Goal: Task Accomplishment & Management: Use online tool/utility

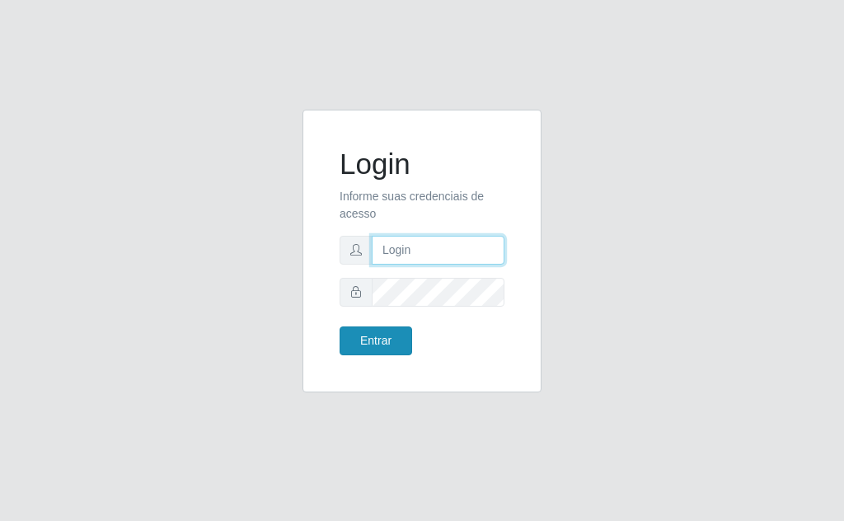
type input "[EMAIL_ADDRESS][DOMAIN_NAME]"
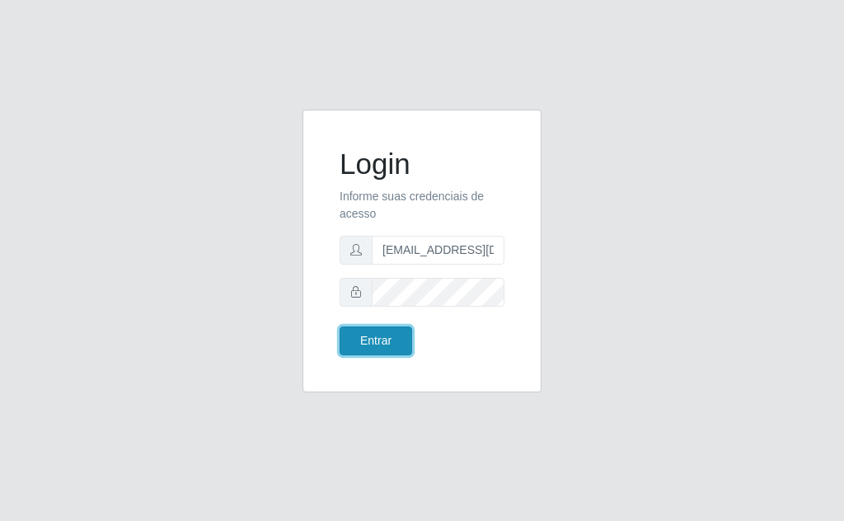
click at [384, 337] on button "Entrar" at bounding box center [376, 341] width 73 height 29
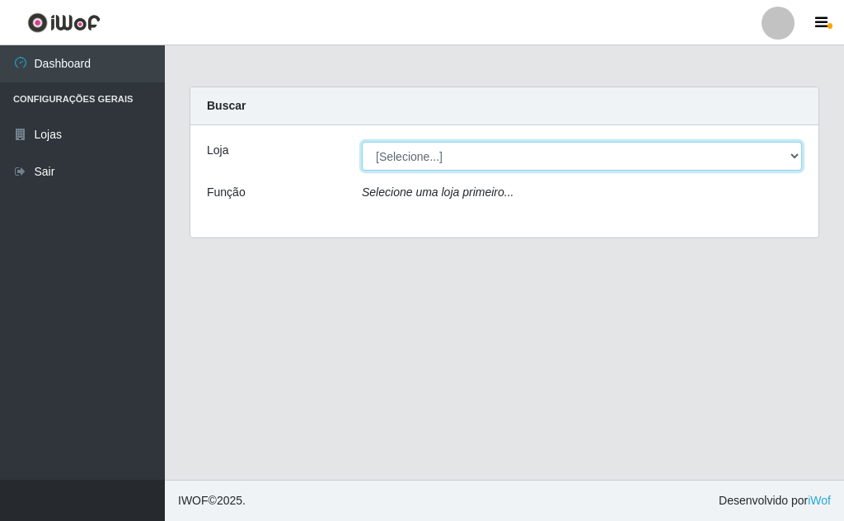
click at [783, 162] on select "[Selecione...] Rede Potiguar 1 - Macaíba" at bounding box center [582, 156] width 440 height 29
select select "100"
click at [362, 142] on select "[Selecione...] Rede Potiguar 1 - Macaíba" at bounding box center [582, 156] width 440 height 29
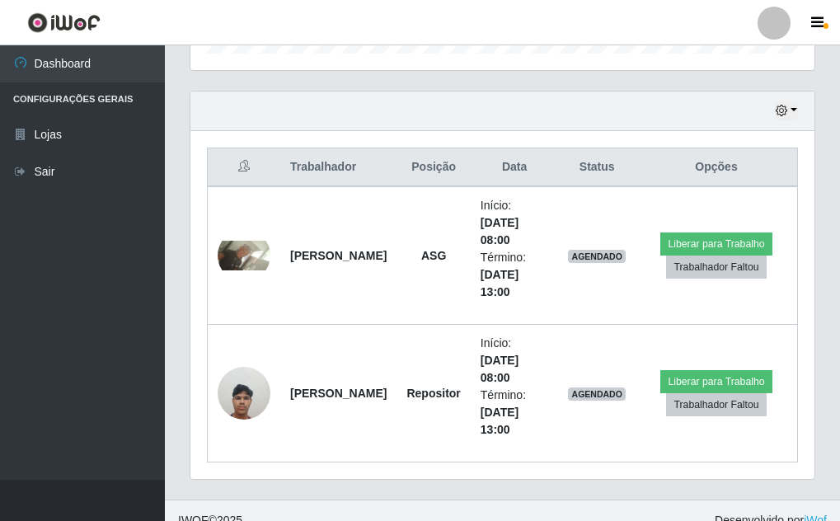
scroll to position [556, 0]
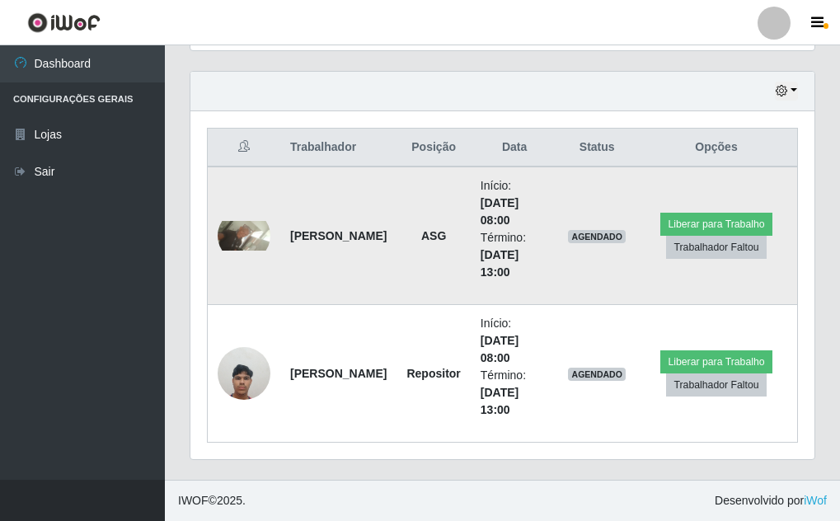
click at [232, 229] on img at bounding box center [244, 236] width 53 height 30
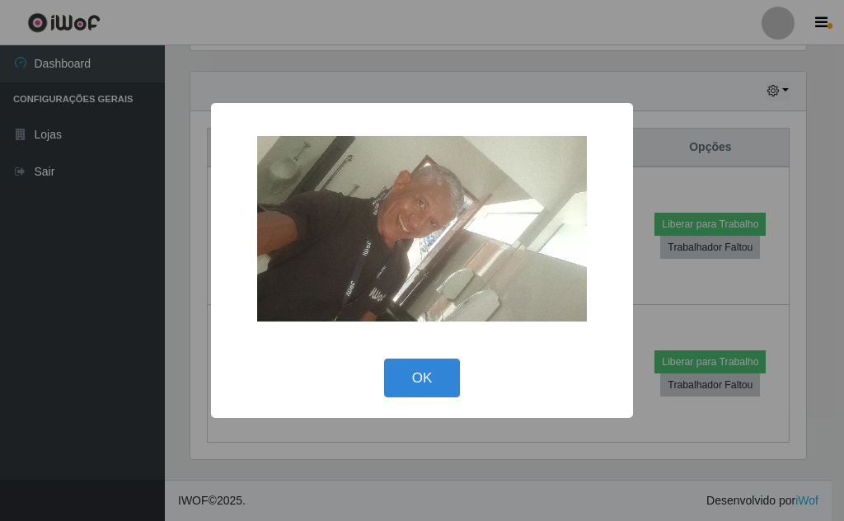
click at [683, 110] on div "× OK Cancel" at bounding box center [422, 260] width 844 height 521
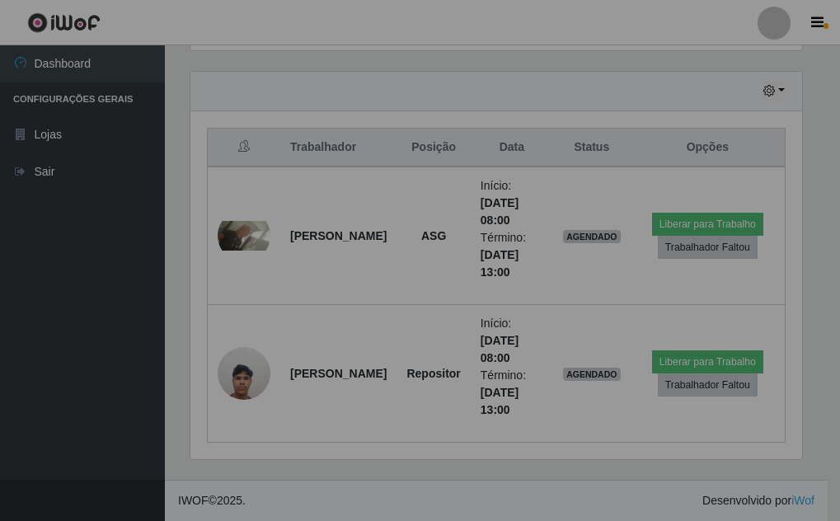
scroll to position [342, 624]
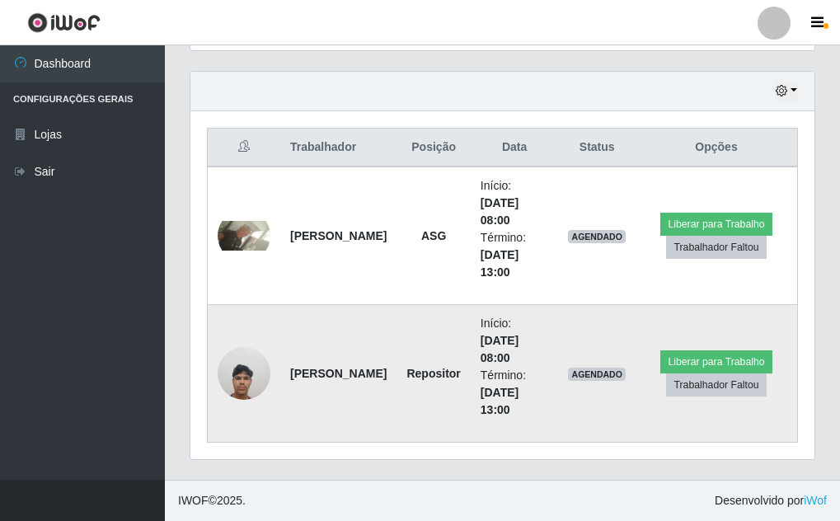
click at [232, 378] on img at bounding box center [244, 373] width 53 height 70
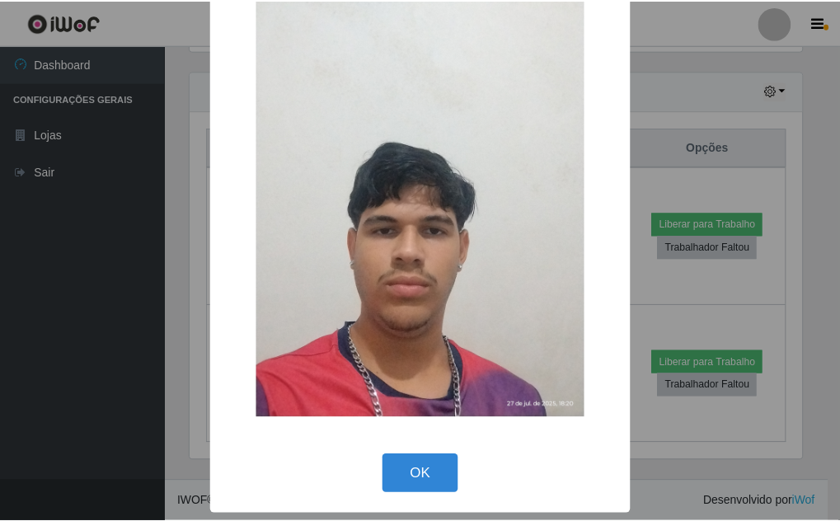
scroll to position [0, 0]
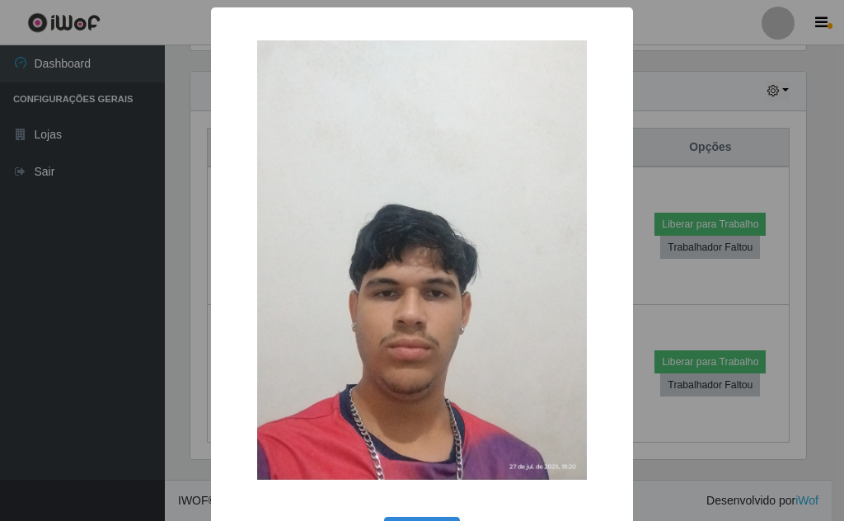
click at [667, 111] on div "× OK Cancel" at bounding box center [422, 260] width 844 height 521
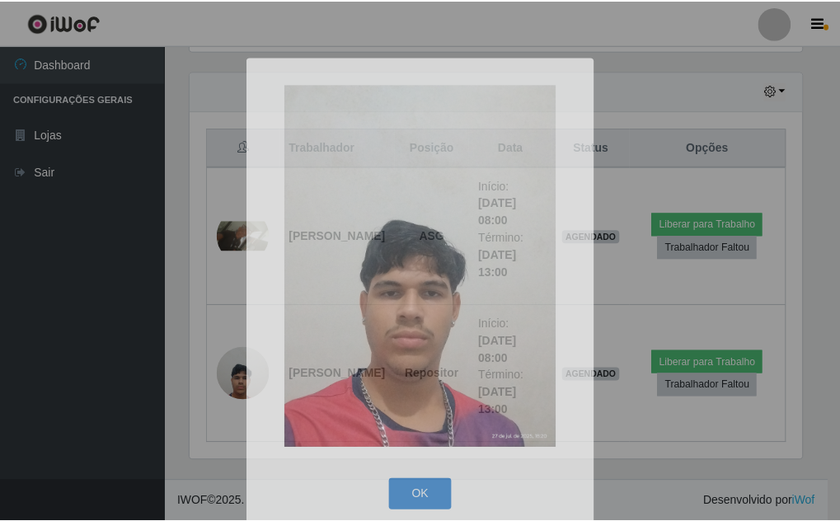
scroll to position [342, 624]
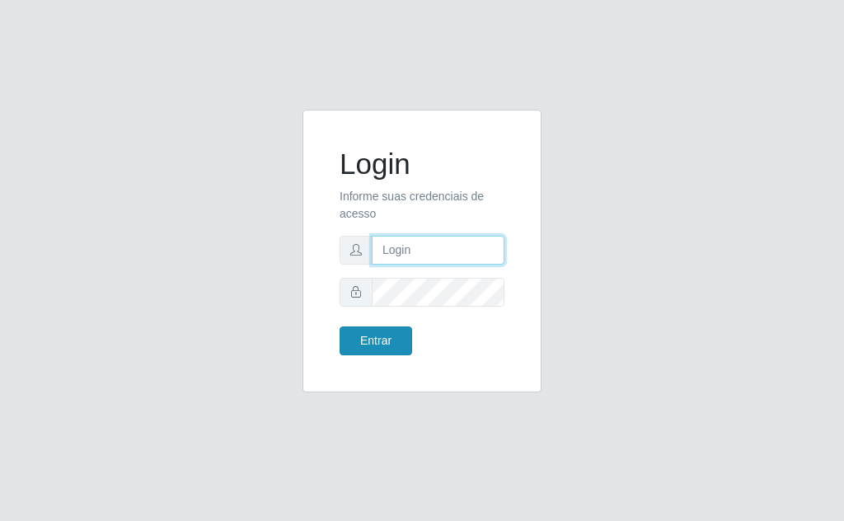
type input "[EMAIL_ADDRESS][DOMAIN_NAME]"
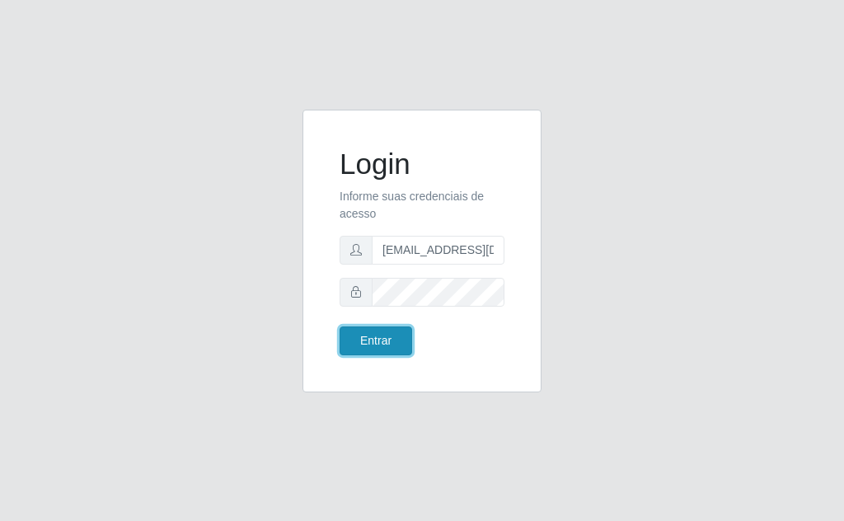
click at [388, 342] on button "Entrar" at bounding box center [376, 341] width 73 height 29
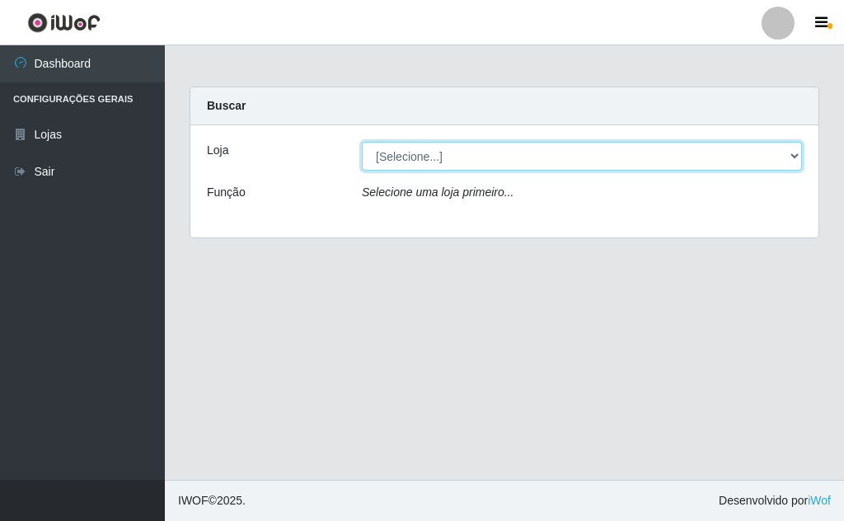
click at [788, 164] on select "[Selecione...] Rede Potiguar 1 - Macaíba" at bounding box center [582, 156] width 440 height 29
select select "100"
click at [362, 142] on select "[Selecione...] Rede Potiguar 1 - Macaíba" at bounding box center [582, 156] width 440 height 29
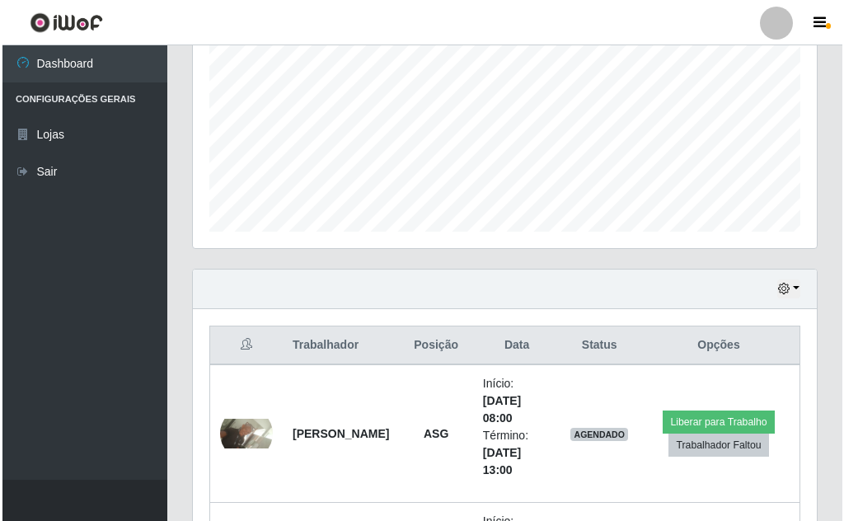
scroll to position [439, 0]
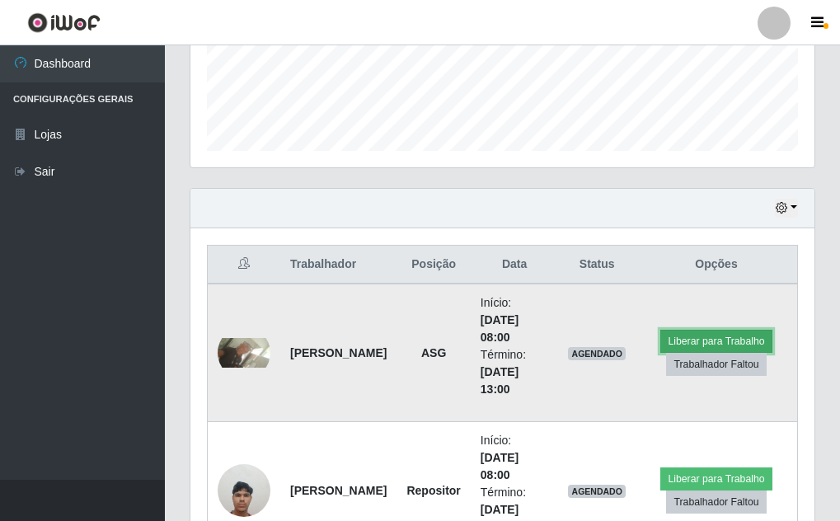
click at [740, 338] on button "Liberar para Trabalho" at bounding box center [715, 341] width 111 height 23
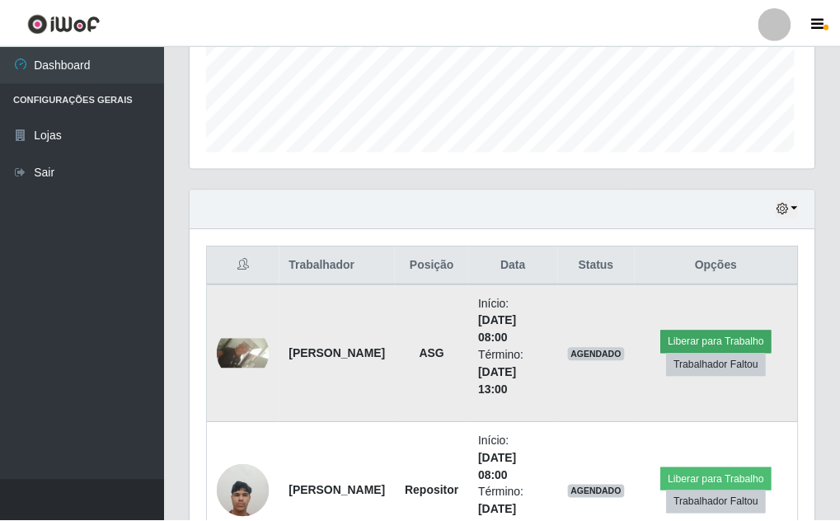
scroll to position [342, 616]
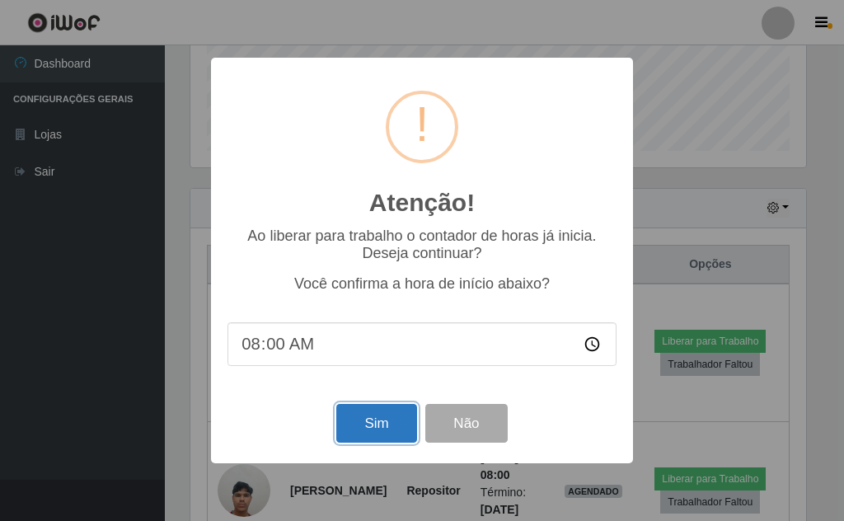
click at [375, 425] on button "Sim" at bounding box center [376, 423] width 80 height 39
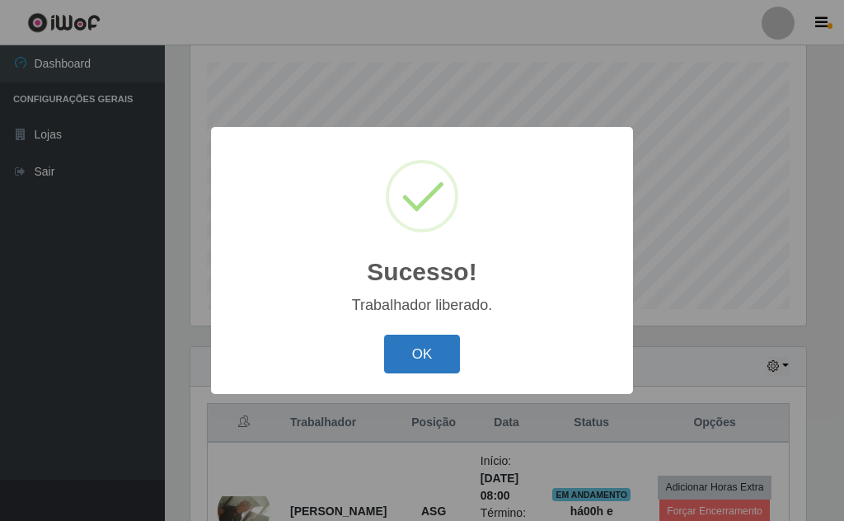
click at [414, 359] on button "OK" at bounding box center [422, 354] width 77 height 39
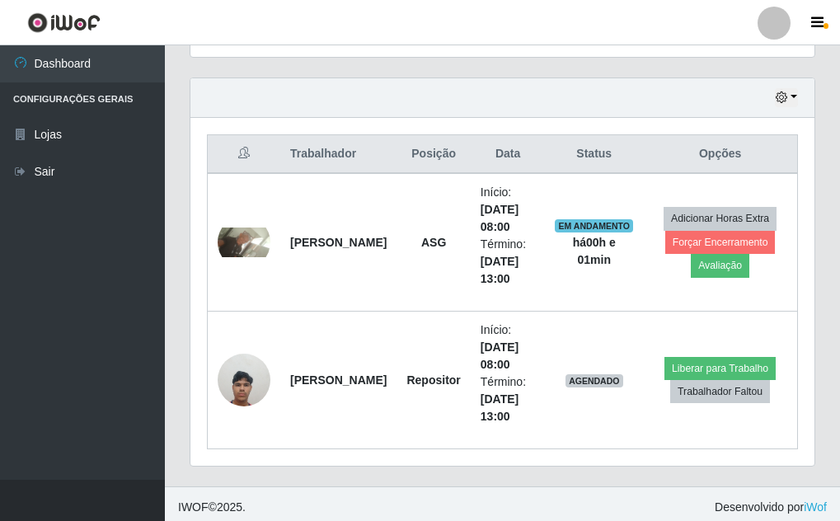
scroll to position [556, 0]
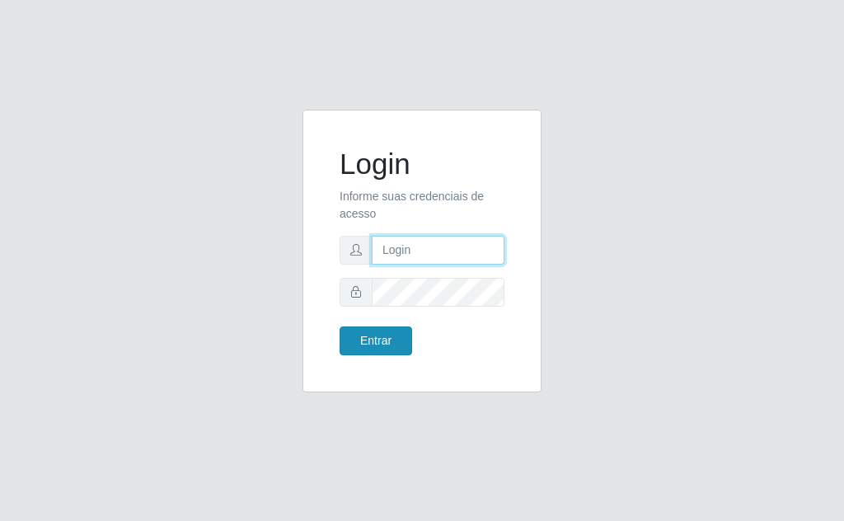
type input "[EMAIL_ADDRESS][DOMAIN_NAME]"
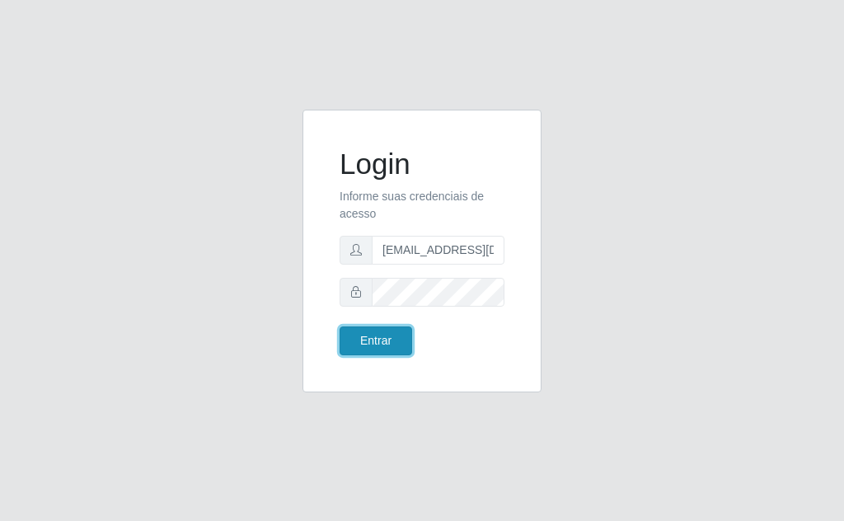
click at [392, 336] on button "Entrar" at bounding box center [376, 341] width 73 height 29
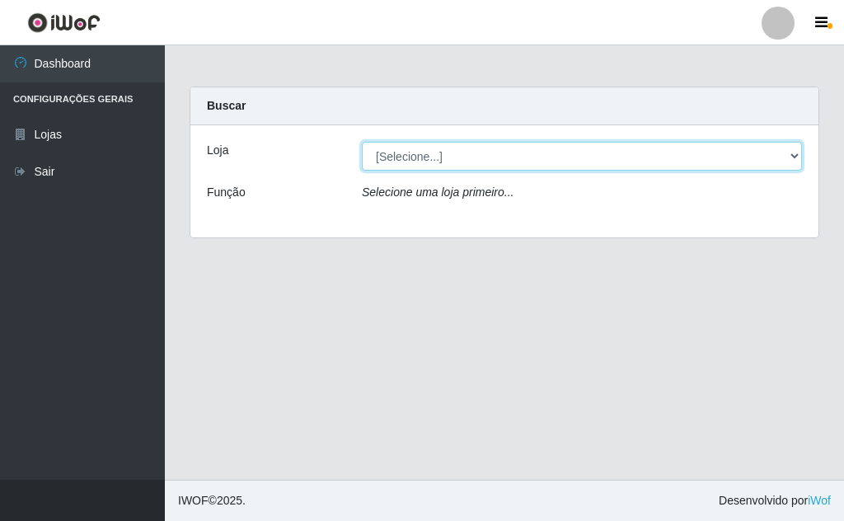
click at [792, 153] on select "[Selecione...] Rede Potiguar 1 - Macaíba" at bounding box center [582, 156] width 440 height 29
select select "100"
click at [362, 142] on select "[Selecione...] Rede Potiguar 1 - Macaíba" at bounding box center [582, 156] width 440 height 29
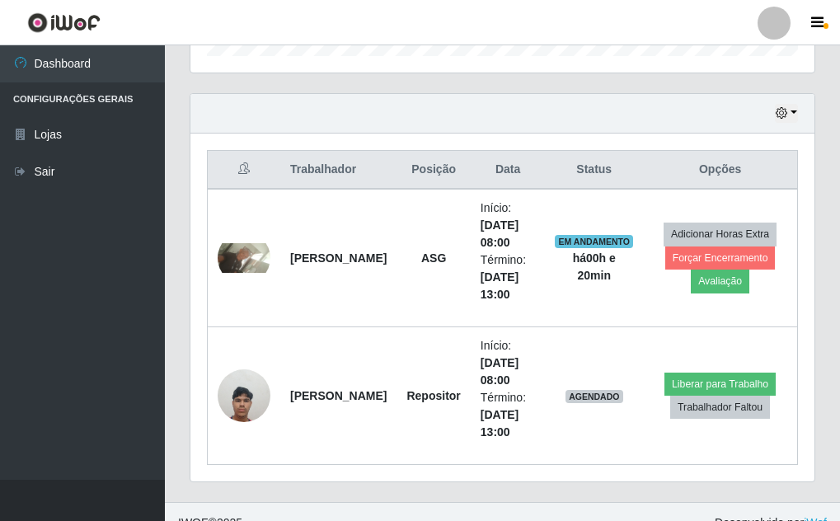
scroll to position [556, 0]
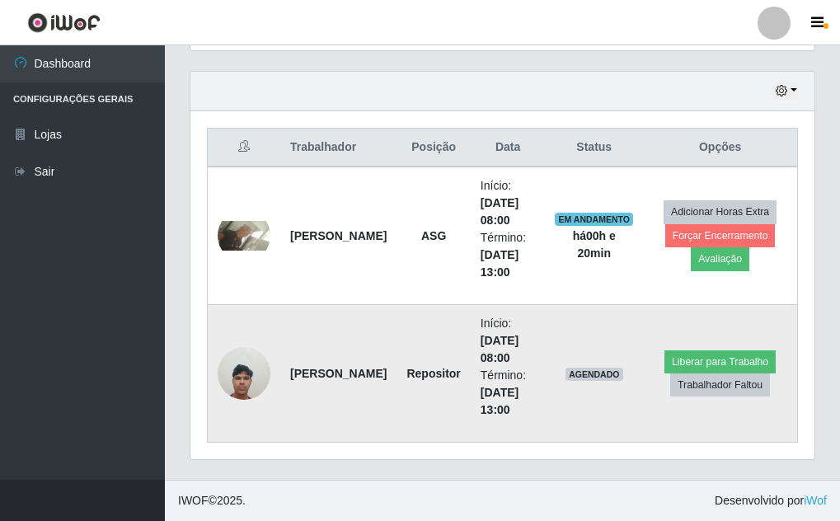
click at [233, 369] on img at bounding box center [244, 373] width 53 height 70
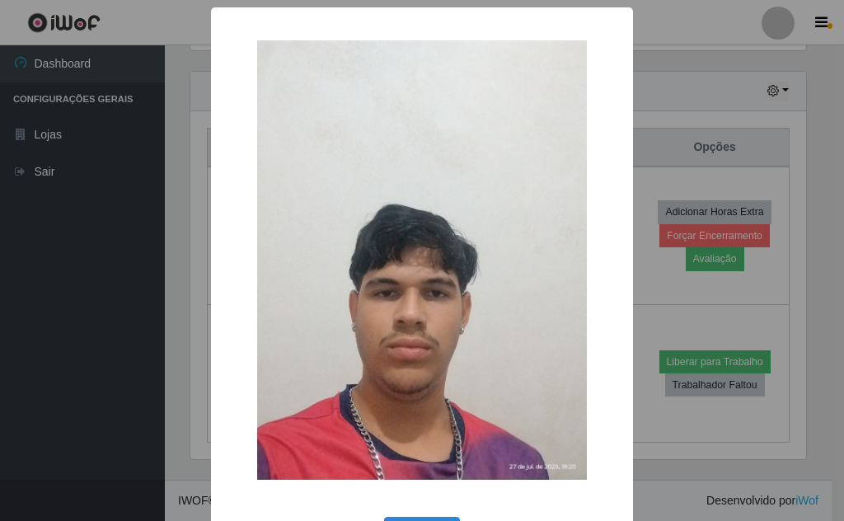
click at [698, 130] on div "× OK Cancel" at bounding box center [422, 260] width 844 height 521
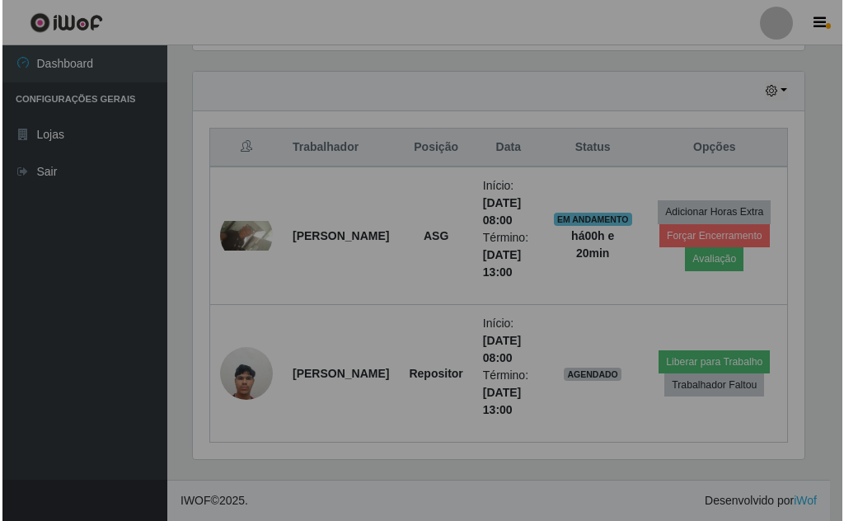
scroll to position [342, 624]
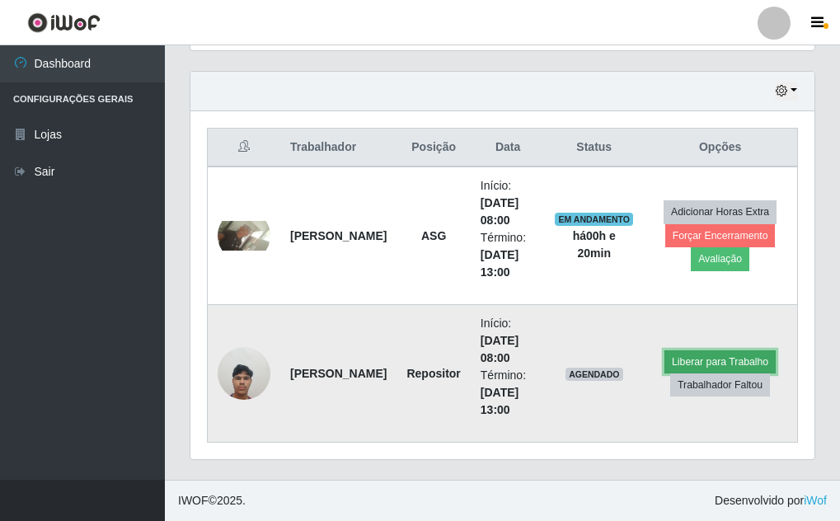
click at [711, 361] on button "Liberar para Trabalho" at bounding box center [720, 361] width 111 height 23
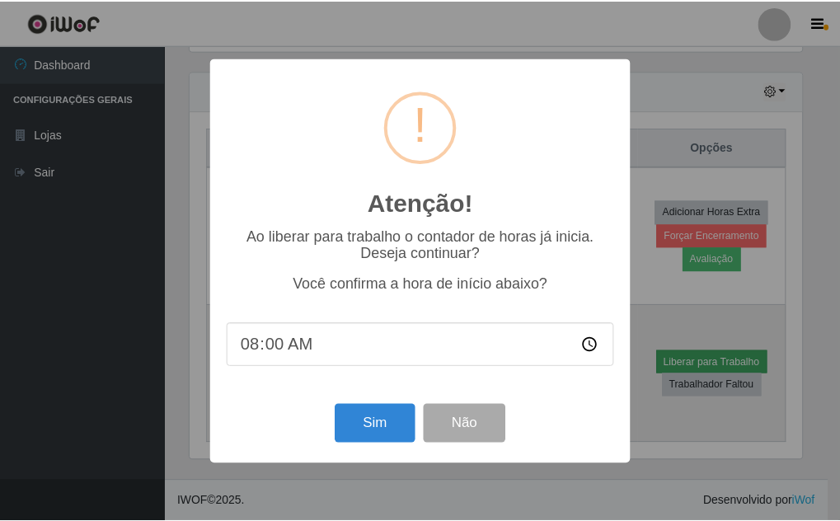
scroll to position [342, 616]
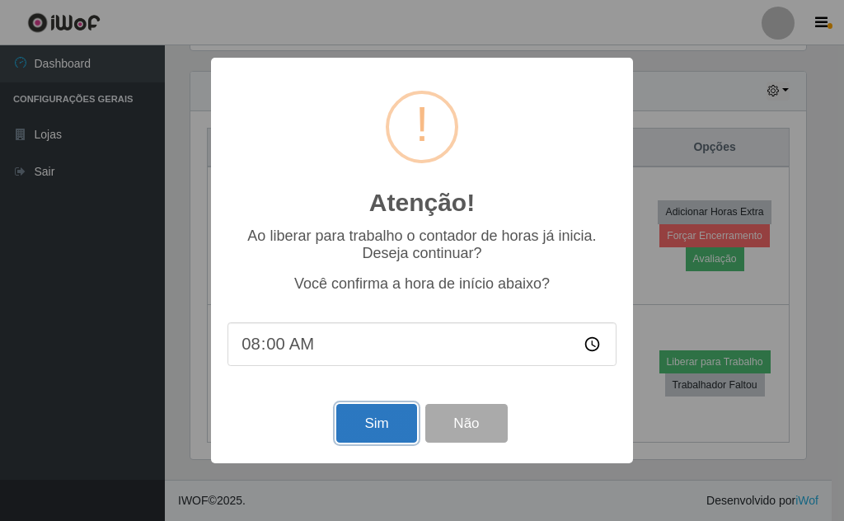
click at [368, 429] on button "Sim" at bounding box center [376, 423] width 80 height 39
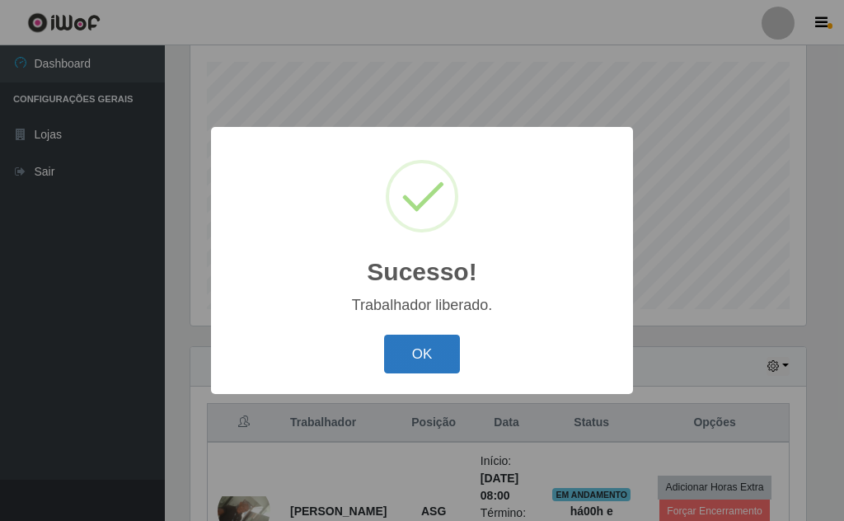
click at [392, 362] on button "OK" at bounding box center [422, 354] width 77 height 39
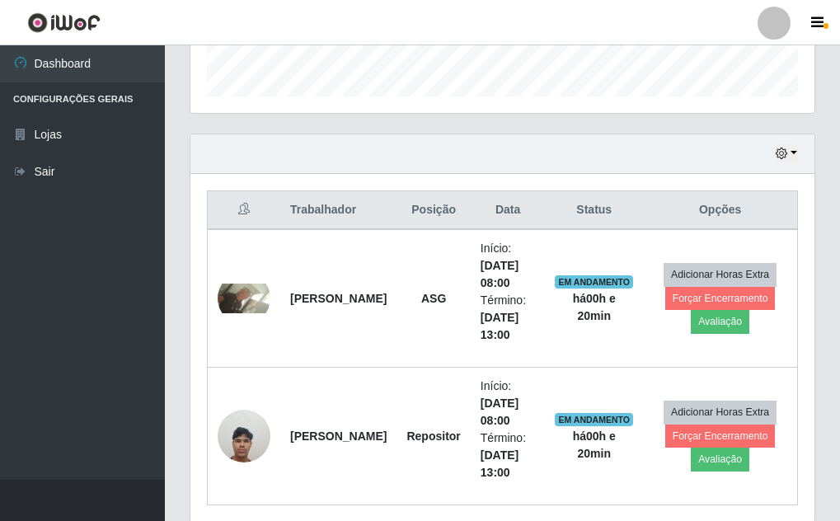
scroll to position [556, 0]
